Goal: Task Accomplishment & Management: Use online tool/utility

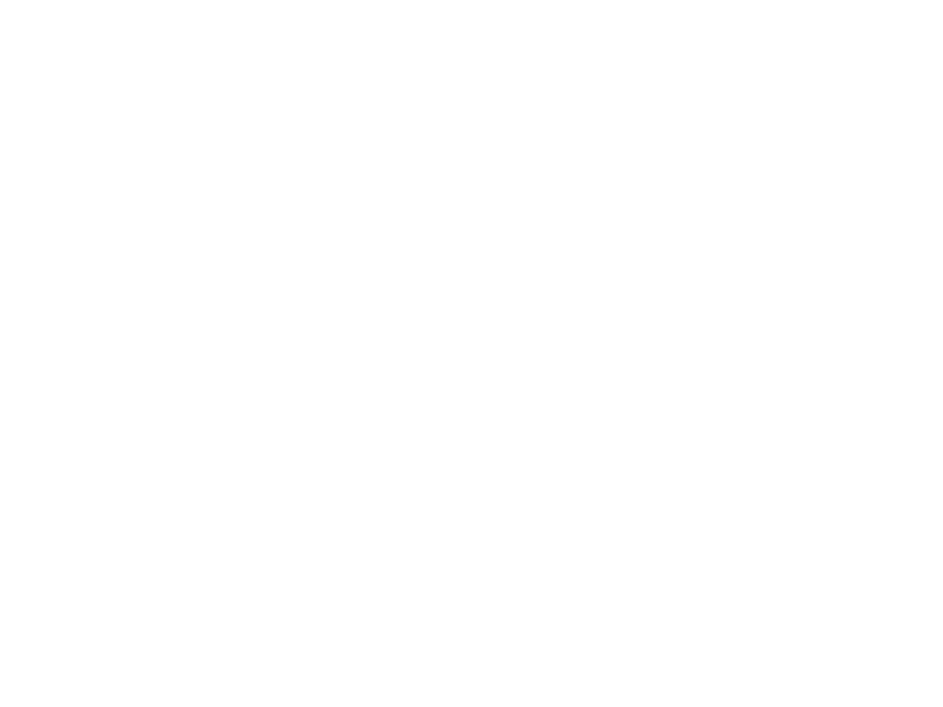
click at [883, 0] on html "We're offline Leave us a message Select an agent They will reply when they are …" at bounding box center [471, 0] width 943 height 0
click at [855, 0] on html "We're offline Leave us a message Select an agent They will reply when they are …" at bounding box center [471, 0] width 943 height 0
click at [872, 0] on html "We're offline Leave us a message Select an agent They will reply when they are …" at bounding box center [471, 0] width 943 height 0
click at [888, 0] on html "We're offline Leave us a message Select an agent They will reply when they are …" at bounding box center [471, 0] width 943 height 0
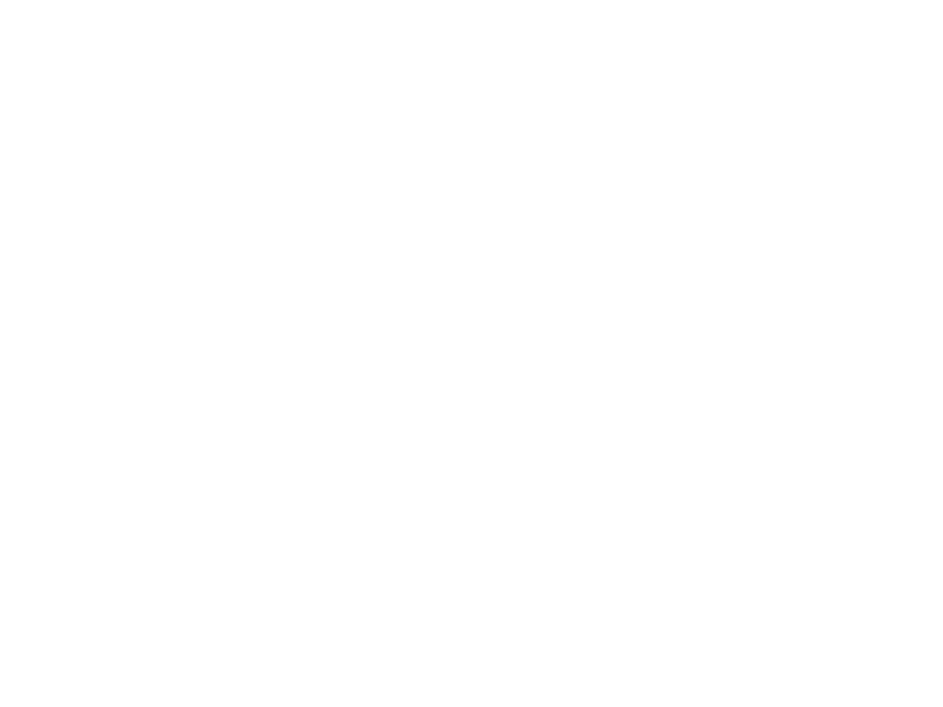
click at [904, 0] on html "We're offline Leave us a message Select an agent They will reply when they are …" at bounding box center [471, 0] width 943 height 0
click at [923, 0] on html "We're offline Leave us a message Select an agent They will reply when they are …" at bounding box center [471, 0] width 943 height 0
click at [939, 0] on html "We're offline Leave us a message Select an agent They will reply when they are …" at bounding box center [471, 0] width 943 height 0
click at [852, 0] on html "We're offline Leave us a message Select an agent They will reply when they are …" at bounding box center [471, 0] width 943 height 0
click at [892, 0] on html "We're offline Leave us a message Select an agent They will reply when they are …" at bounding box center [471, 0] width 943 height 0
